Goal: Obtain resource: Download file/media

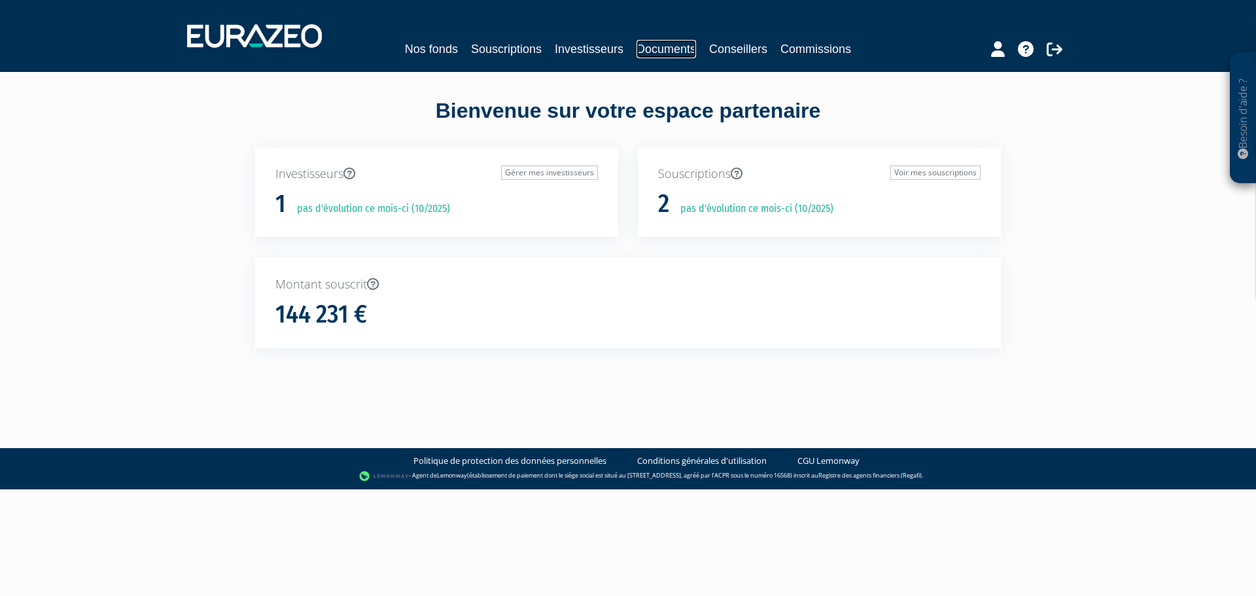
click at [685, 58] on link "Documents" at bounding box center [667, 49] width 60 height 18
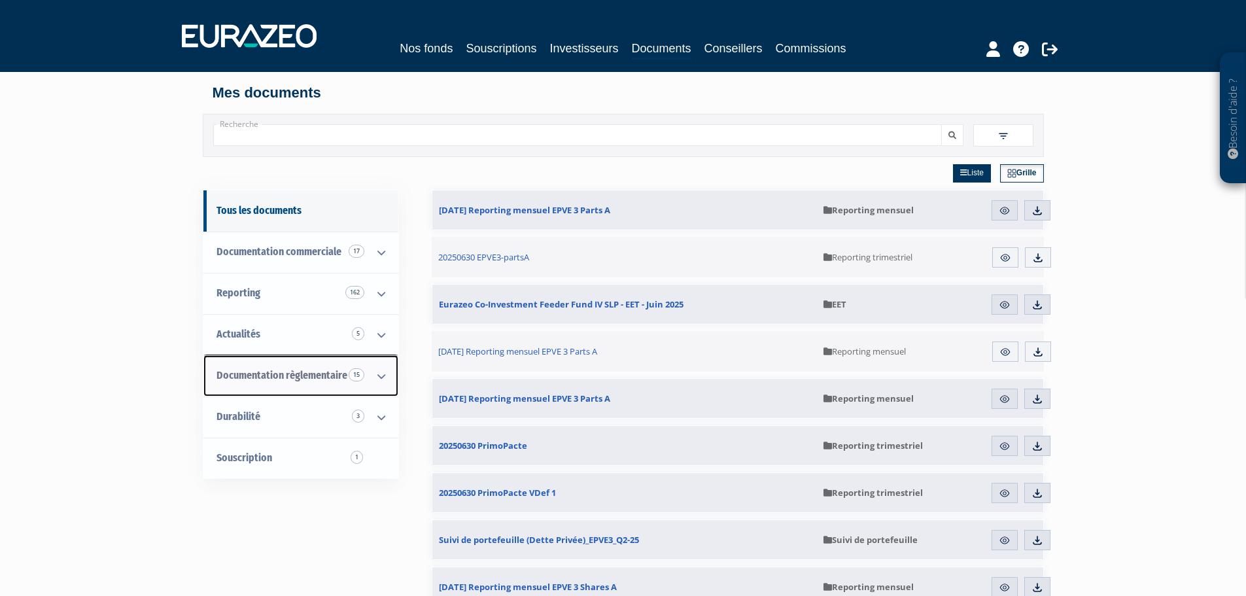
click at [330, 377] on span "Documentation règlementaire 15" at bounding box center [282, 375] width 131 height 12
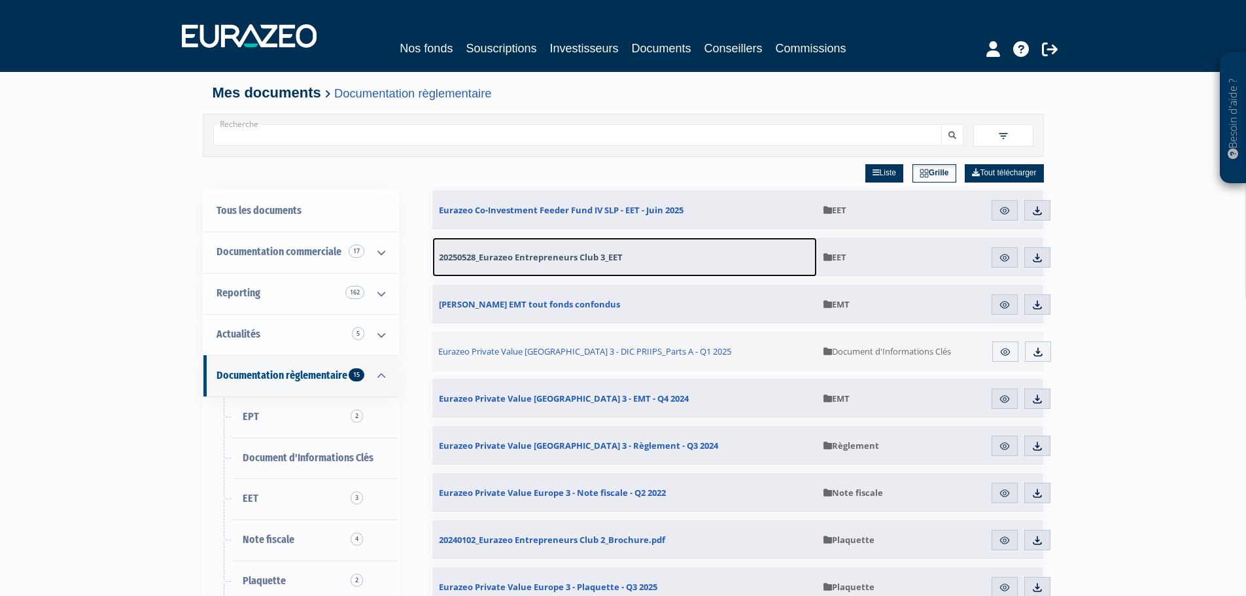
click at [538, 257] on span "20250528_Eurazeo Entrepreneurs Club 3_EET" at bounding box center [531, 257] width 184 height 12
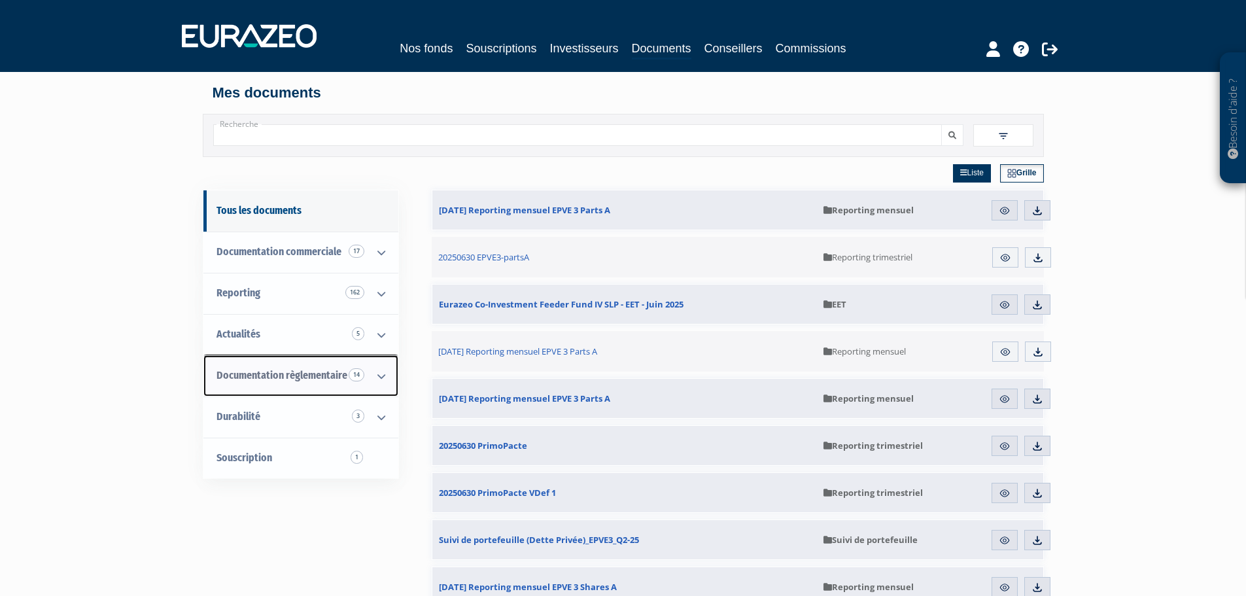
click at [306, 386] on link "Documentation règlementaire 14" at bounding box center [300, 375] width 195 height 41
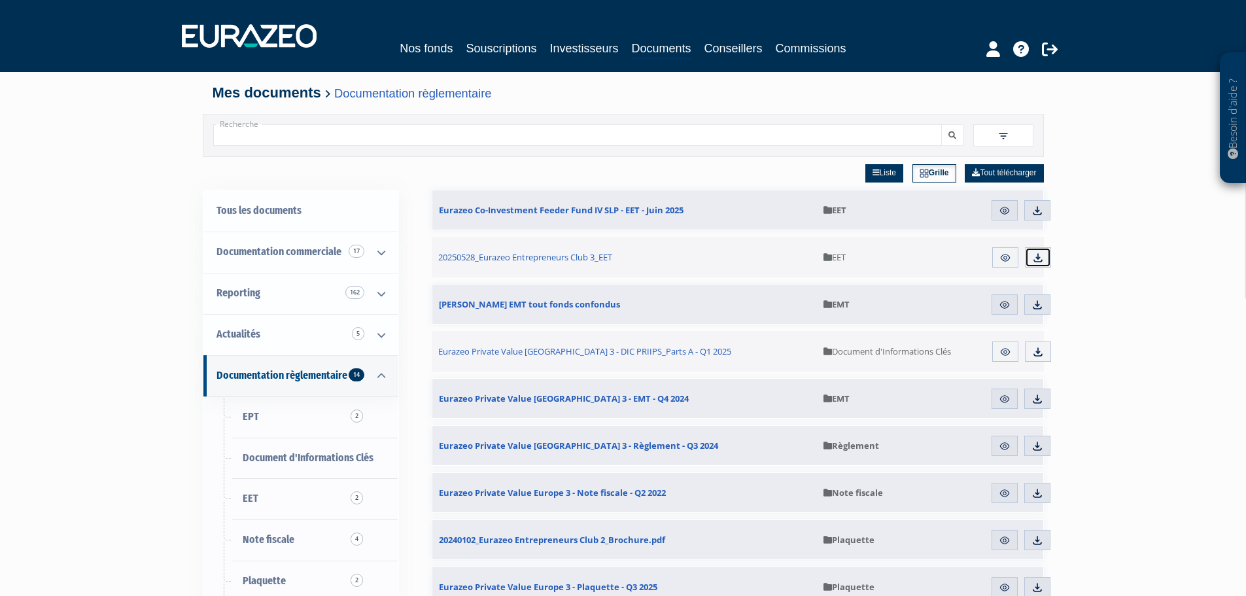
click at [1043, 260] on link "Télécharger" at bounding box center [1038, 257] width 26 height 21
click at [1047, 303] on link "Télécharger" at bounding box center [1037, 304] width 26 height 21
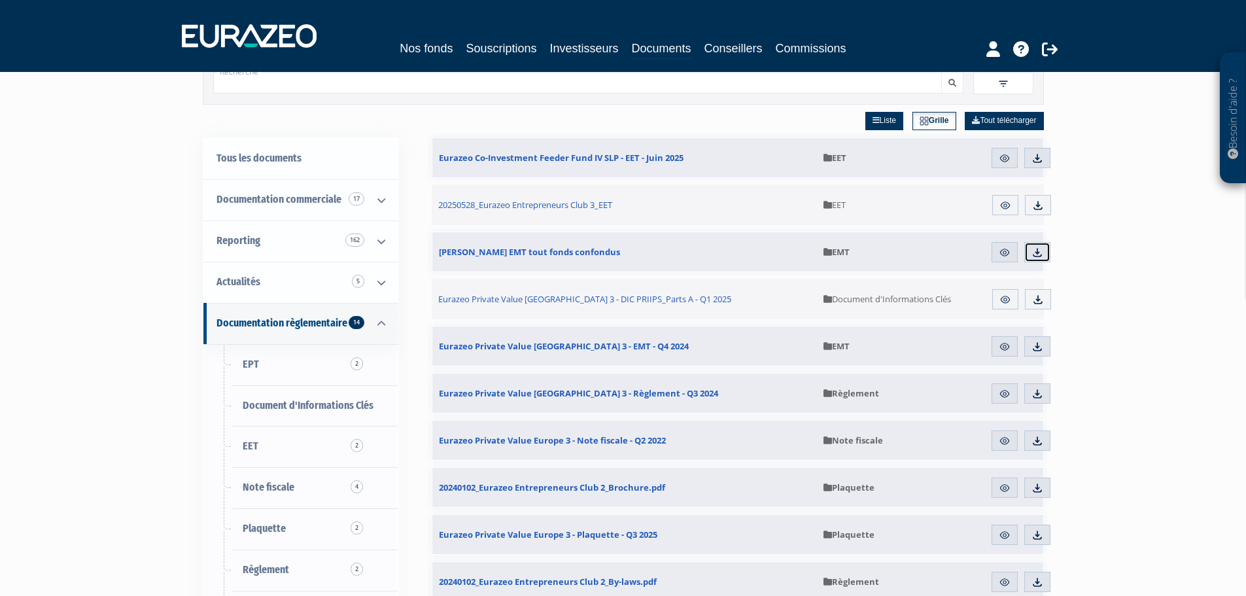
scroll to position [131, 0]
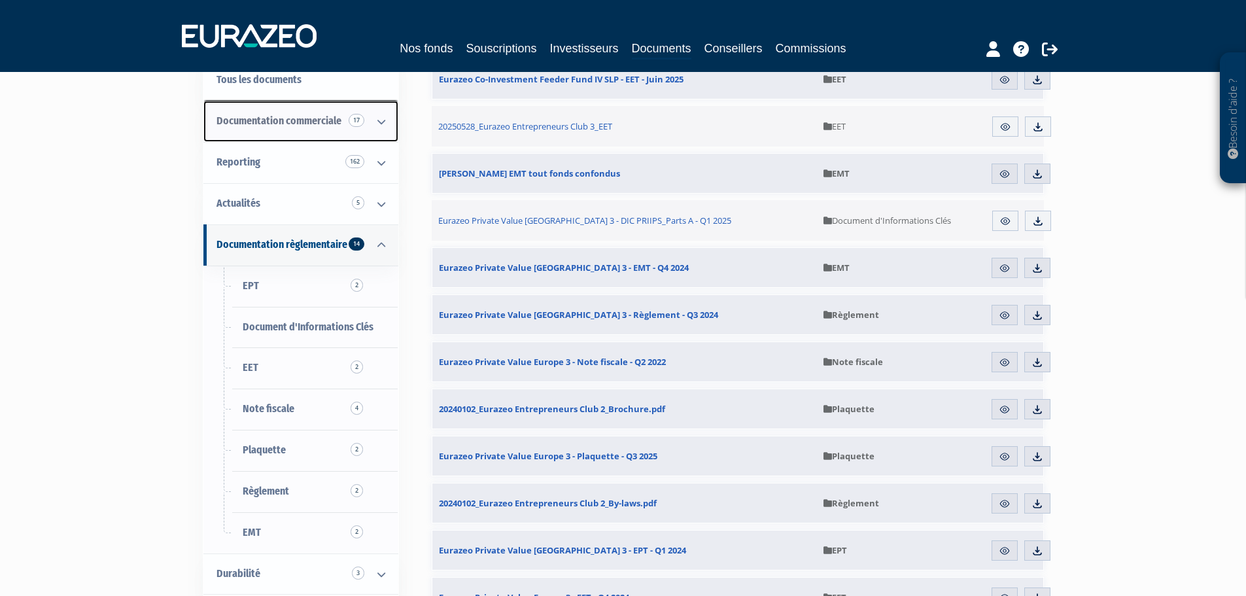
click at [272, 131] on link "Documentation commerciale 17" at bounding box center [300, 121] width 195 height 41
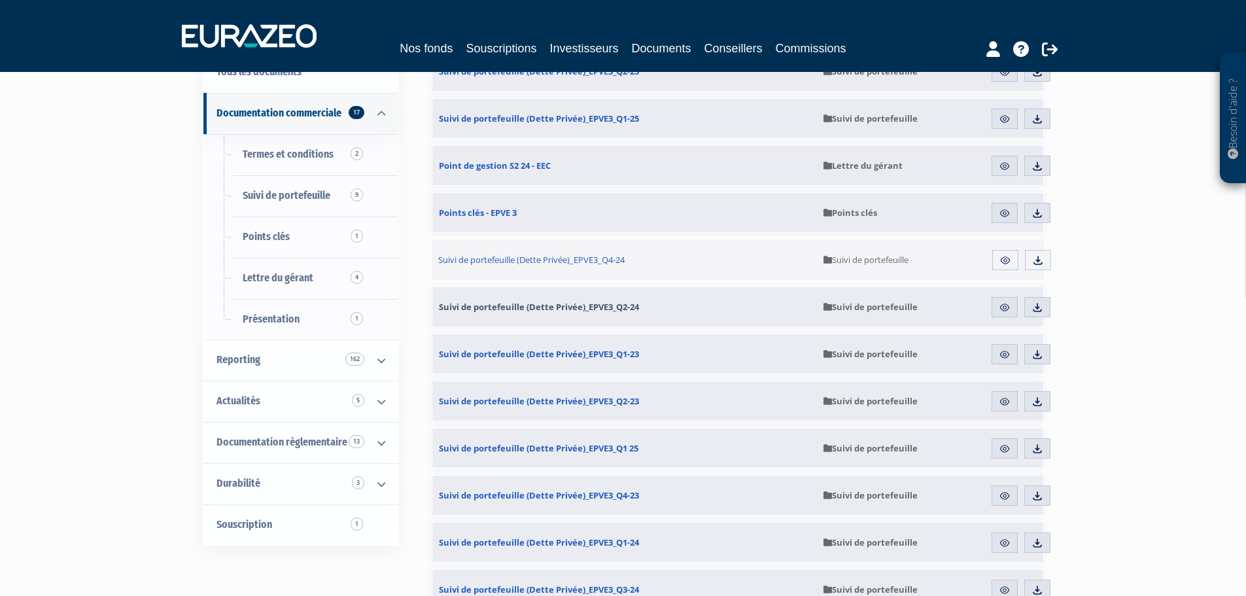
scroll to position [123, 0]
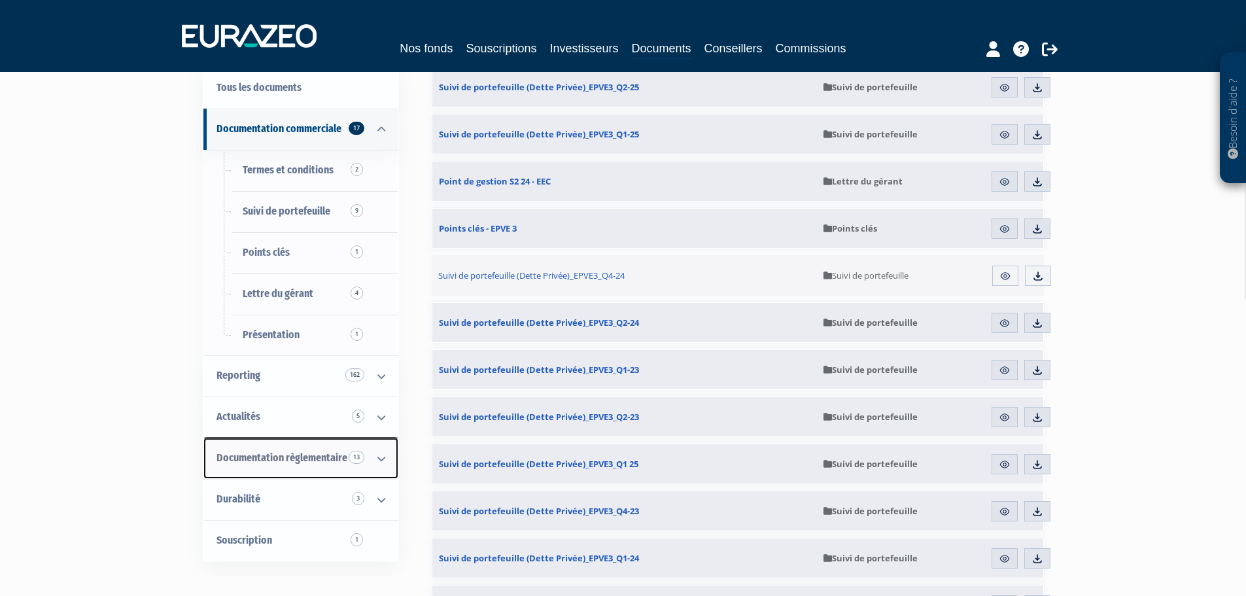
click at [294, 460] on span "Documentation règlementaire 13" at bounding box center [282, 457] width 131 height 12
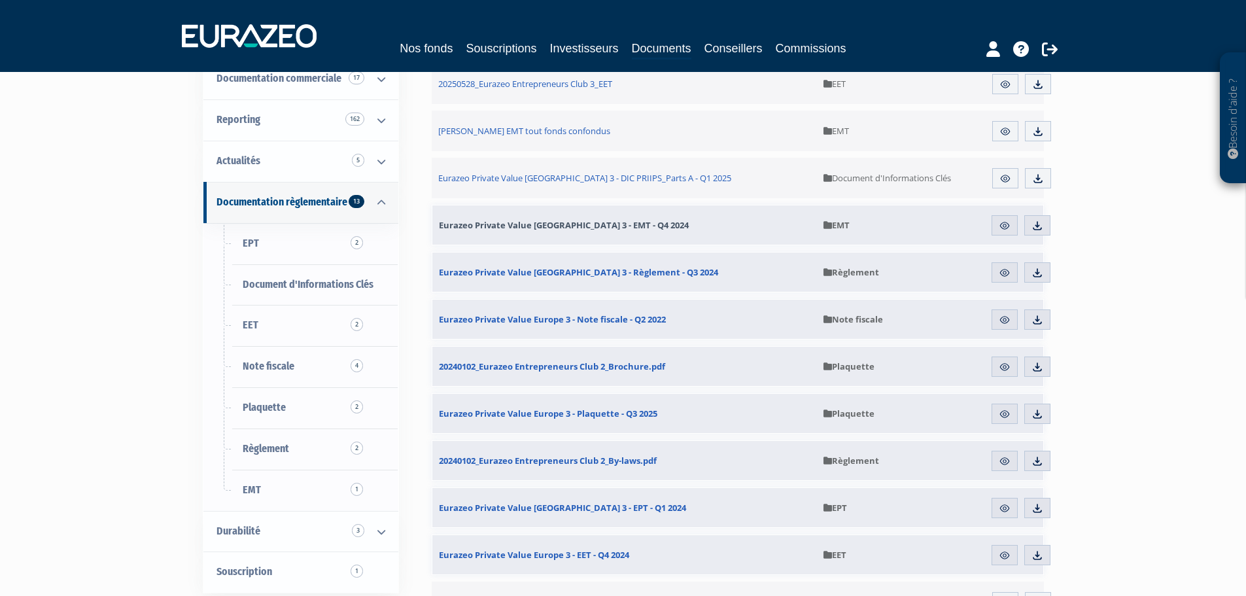
scroll to position [196, 0]
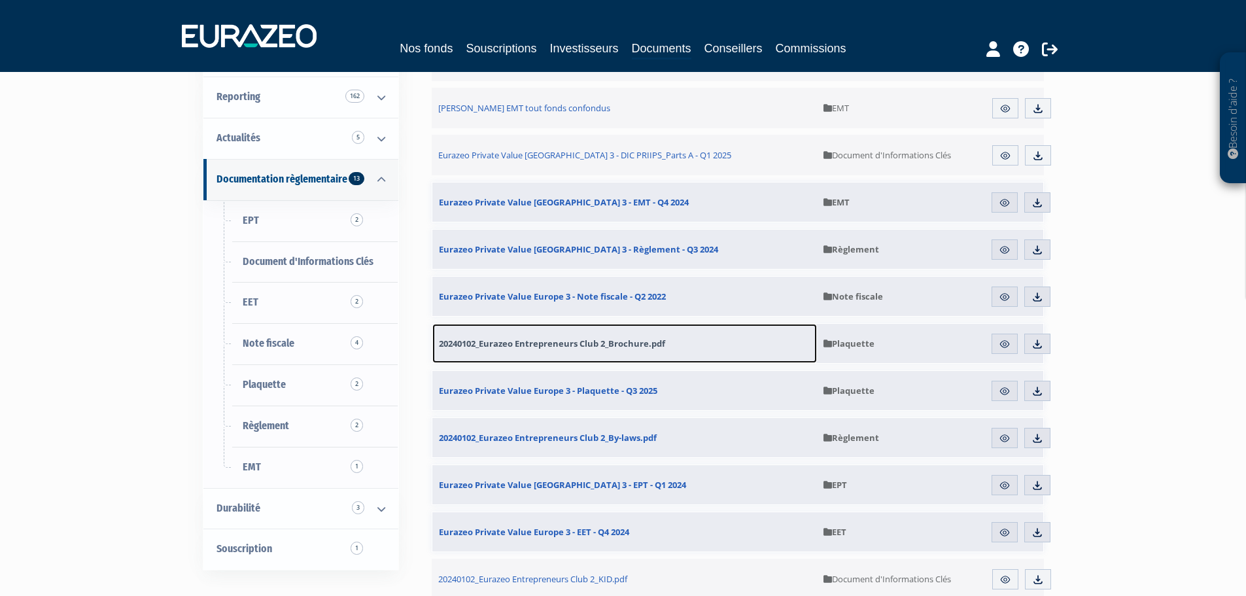
click at [647, 343] on span "20240102_Eurazeo Entrepreneurs Club 2_Brochure.pdf" at bounding box center [552, 344] width 226 height 12
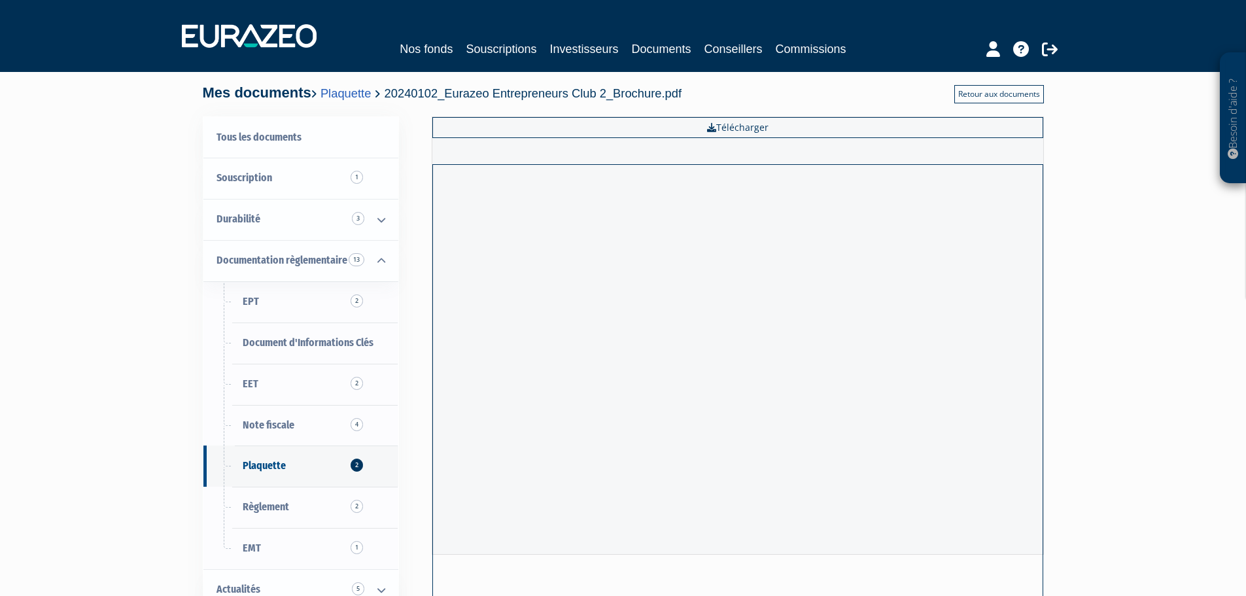
click at [962, 87] on link "Retour aux documents" at bounding box center [999, 94] width 90 height 18
